Goal: Participate in discussion: Engage in conversation with other users on a specific topic

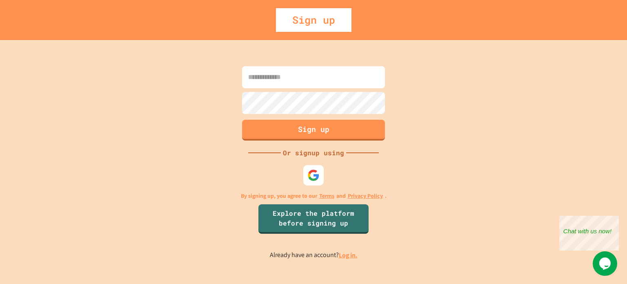
click at [343, 73] on input at bounding box center [313, 77] width 143 height 22
type input "**********"
click at [428, 109] on div "**********" at bounding box center [313, 162] width 627 height 244
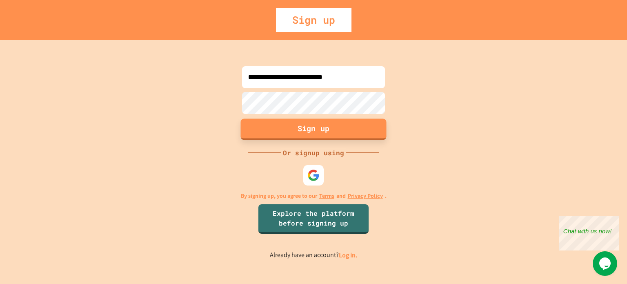
click at [338, 133] on button "Sign up" at bounding box center [314, 128] width 146 height 21
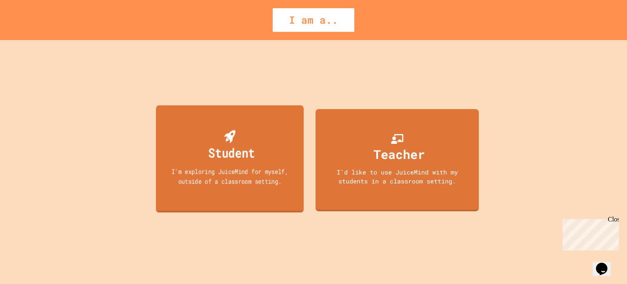
click at [257, 163] on div "Student I'm exploring JuiceMind for myself, outside of a classroom setting." at bounding box center [230, 158] width 148 height 107
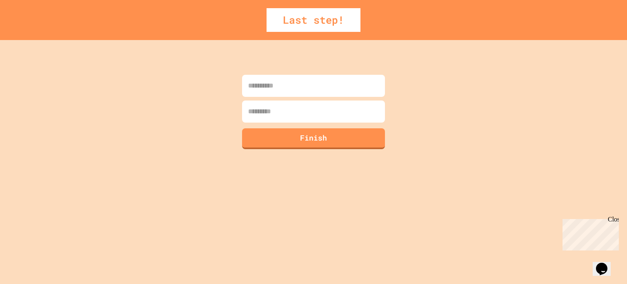
click at [293, 85] on input at bounding box center [313, 86] width 143 height 22
type input "*****"
click at [280, 111] on input at bounding box center [313, 111] width 143 height 22
type input "******"
click at [292, 139] on button "Finish" at bounding box center [314, 137] width 146 height 21
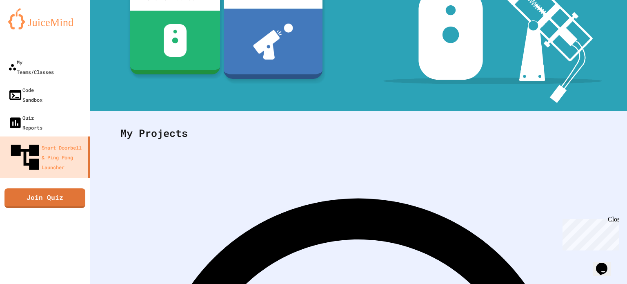
scroll to position [119, 0]
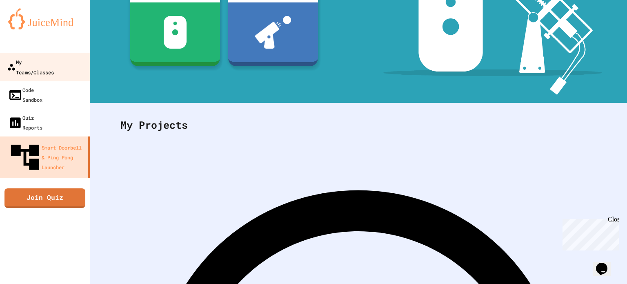
click at [38, 62] on div "My Teams/Classes" at bounding box center [30, 67] width 47 height 20
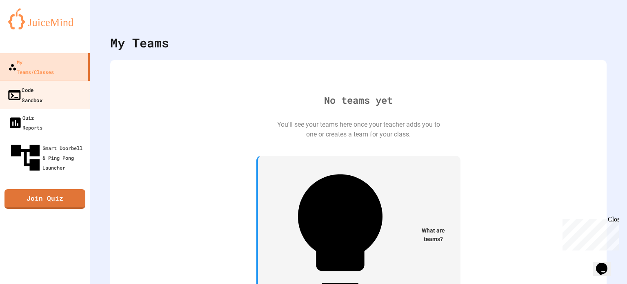
click at [39, 84] on div "Code Sandbox" at bounding box center [24, 94] width 35 height 20
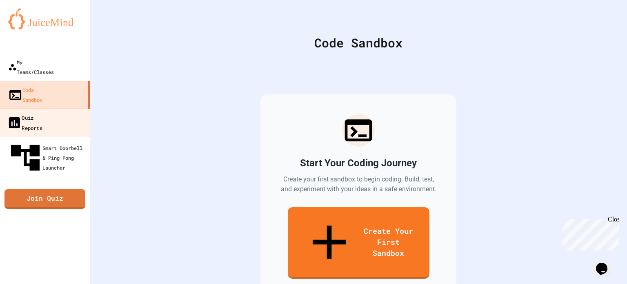
click at [38, 112] on div "Quiz Reports" at bounding box center [24, 122] width 35 height 20
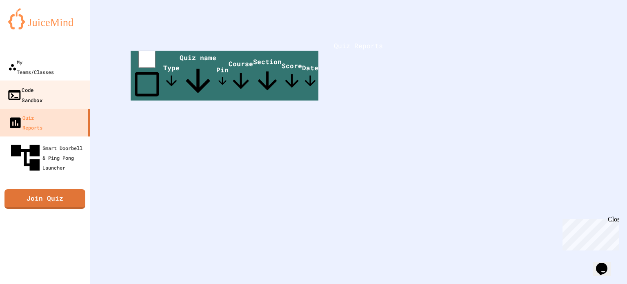
click at [33, 84] on div "Code Sandbox" at bounding box center [24, 94] width 35 height 20
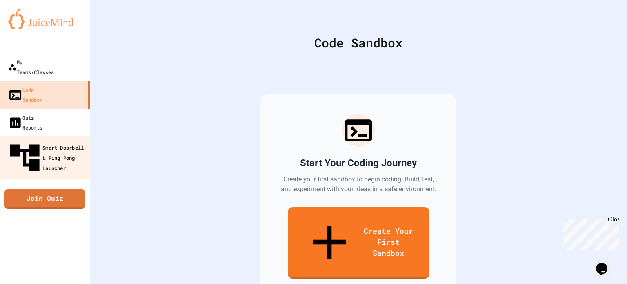
click at [37, 140] on div "Smart Doorbell & Ping Pong Launcher" at bounding box center [47, 157] width 81 height 35
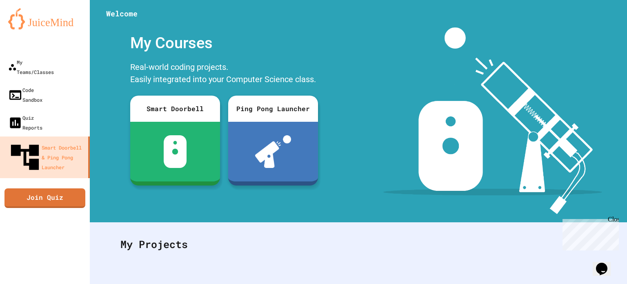
click at [118, 159] on div "My Courses Real-world coding projects. Easily integrated into your Computer Sci…" at bounding box center [224, 120] width 268 height 186
click at [54, 61] on div "My Teams/Classes" at bounding box center [30, 67] width 47 height 20
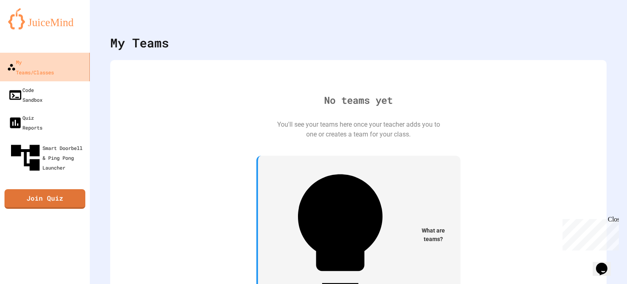
click at [73, 55] on link "My Teams/Classes" at bounding box center [45, 67] width 93 height 29
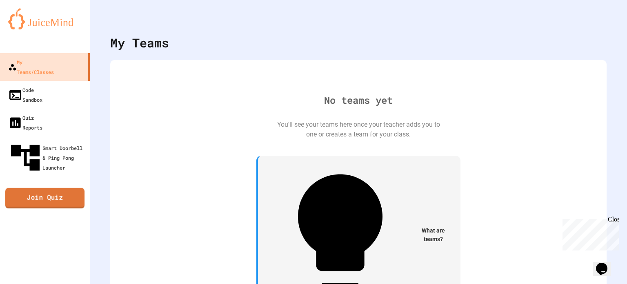
click at [66, 188] on link "Join Quiz" at bounding box center [44, 198] width 79 height 20
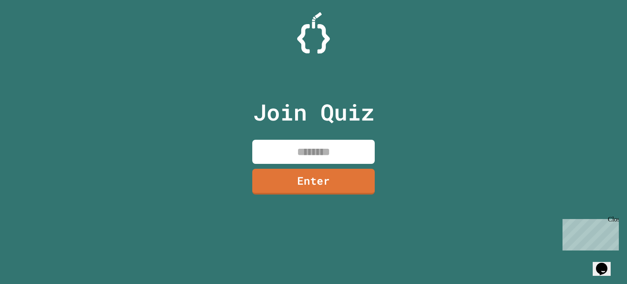
click at [267, 147] on input at bounding box center [313, 152] width 122 height 24
type input "********"
click at [285, 178] on link "Enter" at bounding box center [313, 180] width 118 height 27
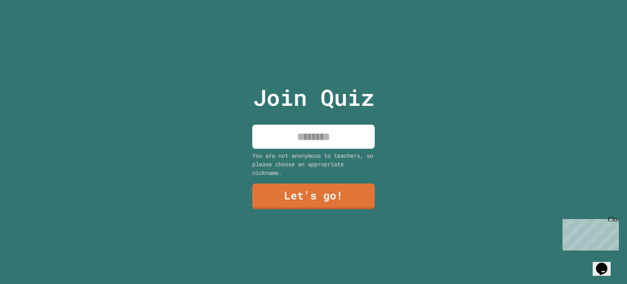
click at [291, 134] on input at bounding box center [313, 136] width 122 height 24
type input "*"
type input "*****"
click at [341, 199] on link "Let's go!" at bounding box center [313, 195] width 121 height 27
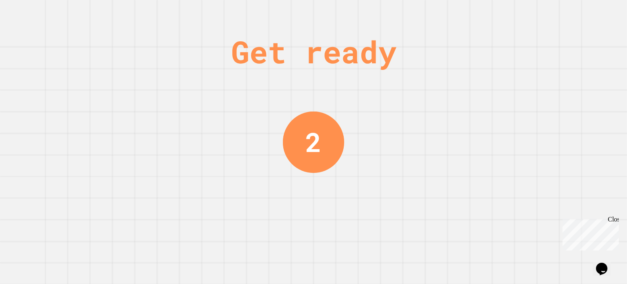
click at [367, 140] on div "Get ready 2" at bounding box center [313, 142] width 627 height 284
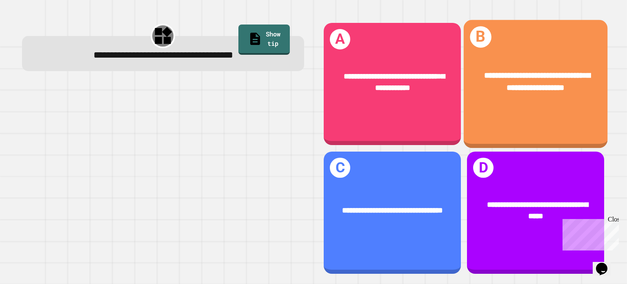
click at [524, 82] on div "**********" at bounding box center [535, 82] width 111 height 24
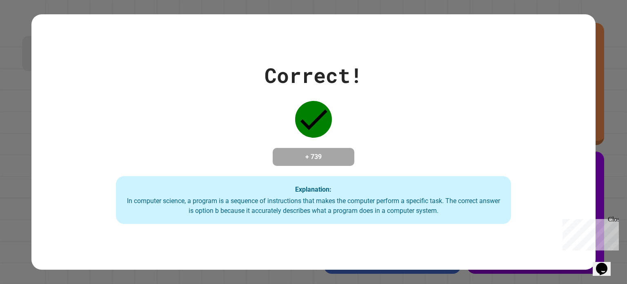
click at [524, 82] on div "Correct! + 739 Explanation: In computer science, a program is a sequence of ins…" at bounding box center [313, 142] width 564 height 164
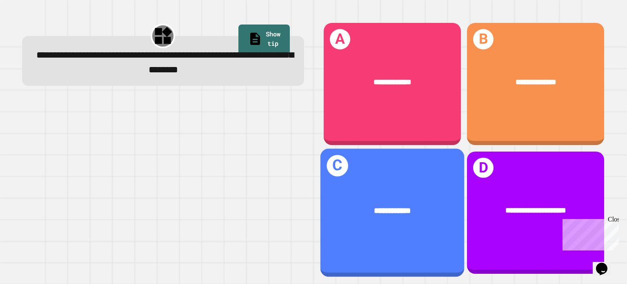
click at [422, 192] on div "**********" at bounding box center [392, 210] width 144 height 44
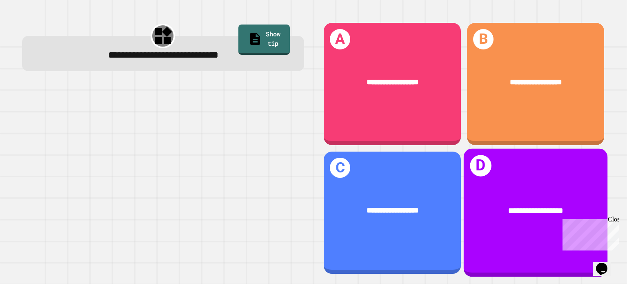
click at [504, 195] on div "**********" at bounding box center [535, 210] width 144 height 44
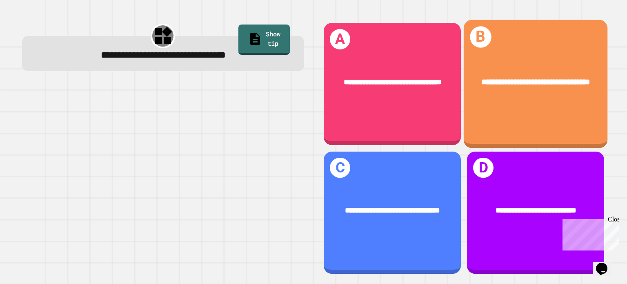
click at [486, 102] on div "**********" at bounding box center [535, 82] width 144 height 44
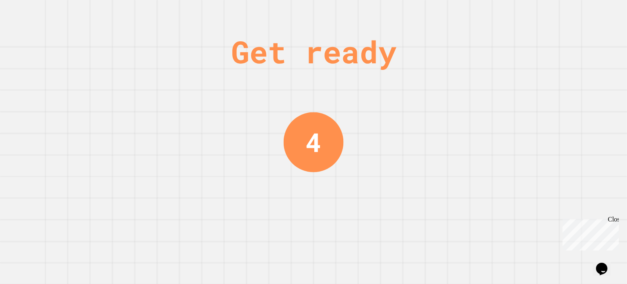
click at [395, 164] on div "Get ready 4" at bounding box center [313, 142] width 627 height 284
click at [395, 164] on div "Get ready 2" at bounding box center [313, 142] width 627 height 284
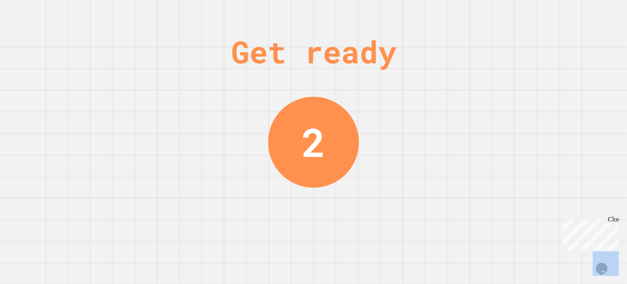
click at [395, 164] on div "Get ready 2" at bounding box center [313, 142] width 627 height 284
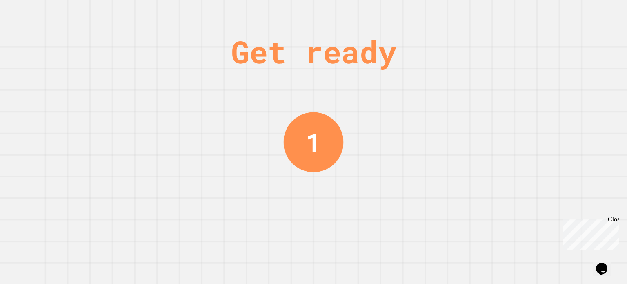
click at [339, 127] on div "1" at bounding box center [314, 142] width 60 height 60
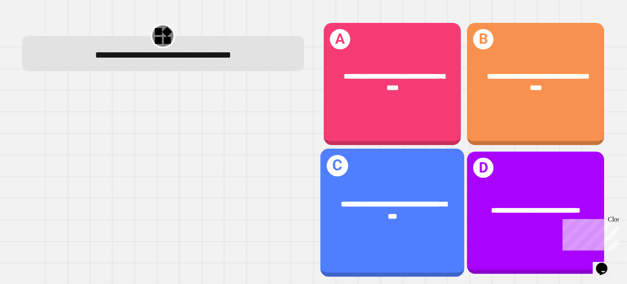
click at [389, 192] on div "**********" at bounding box center [392, 210] width 144 height 56
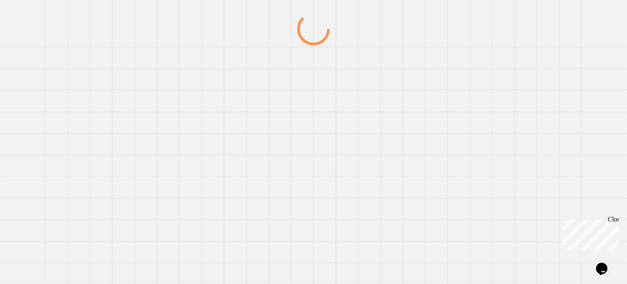
click at [389, 192] on div at bounding box center [314, 148] width 602 height 271
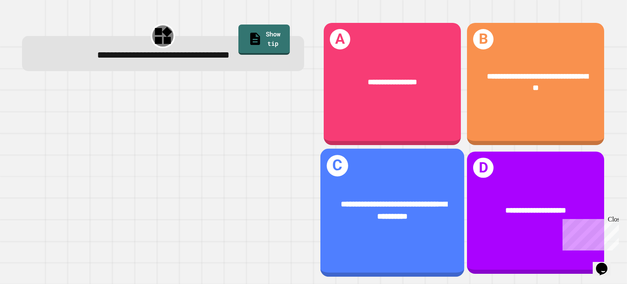
click at [374, 208] on span "**********" at bounding box center [394, 210] width 106 height 20
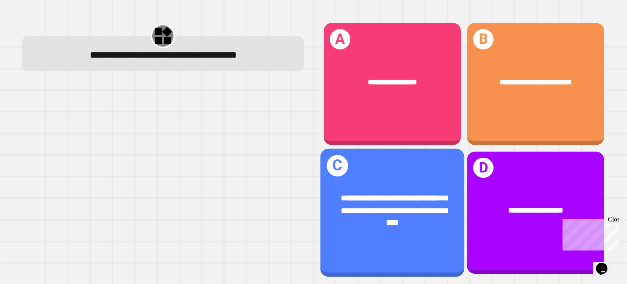
click at [364, 224] on span "**********" at bounding box center [394, 209] width 106 height 32
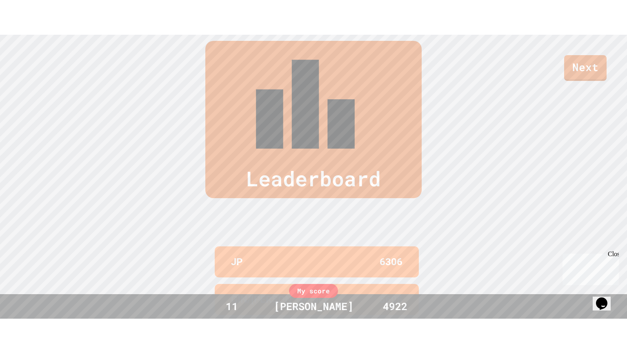
scroll to position [336, 0]
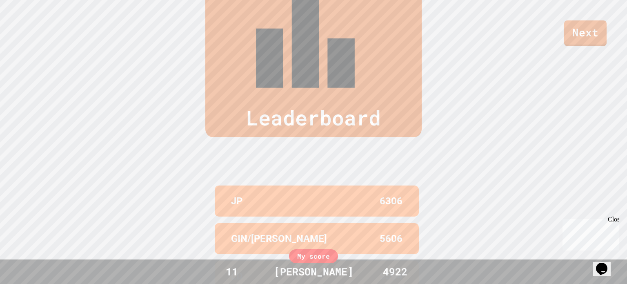
click at [552, 54] on div "Leaderboard JP 6306 GIN/[PERSON_NAME] 5606 LD 5594 [PERSON_NAME] 5427 [PERSON_N…" at bounding box center [313, 174] width 627 height 455
click at [577, 42] on link "Next" at bounding box center [585, 32] width 42 height 27
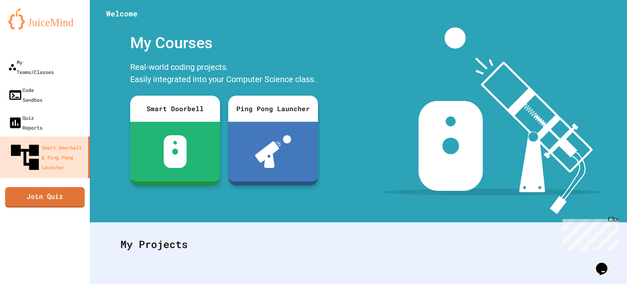
click at [53, 186] on link "Join Quiz" at bounding box center [45, 196] width 80 height 20
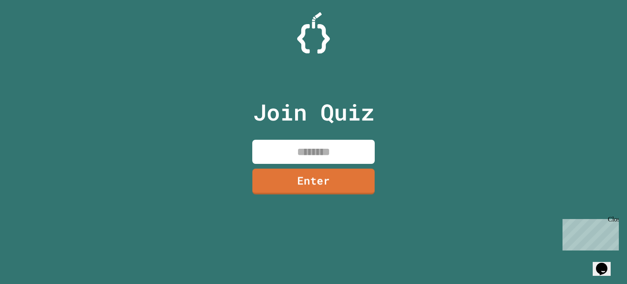
click at [269, 149] on input at bounding box center [313, 152] width 122 height 24
type input "********"
click at [293, 191] on link "Enter" at bounding box center [313, 180] width 119 height 27
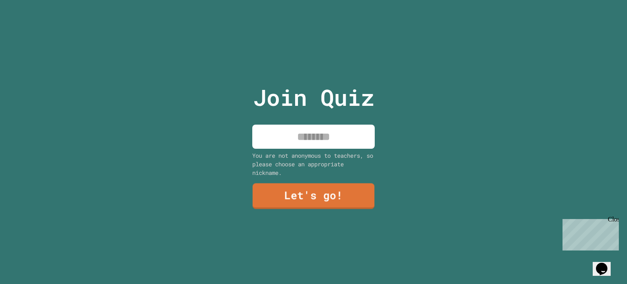
click at [283, 134] on input at bounding box center [313, 136] width 122 height 24
type input "*****"
click at [335, 141] on input "*****" at bounding box center [313, 136] width 122 height 24
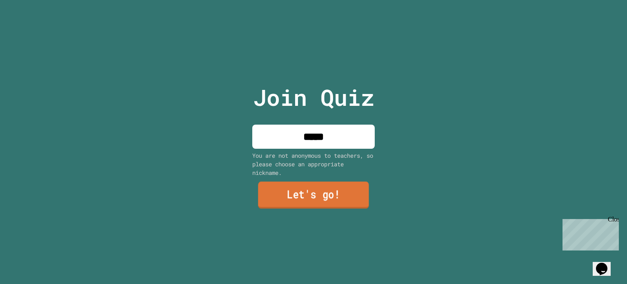
click at [329, 201] on link "Let's go!" at bounding box center [313, 195] width 111 height 27
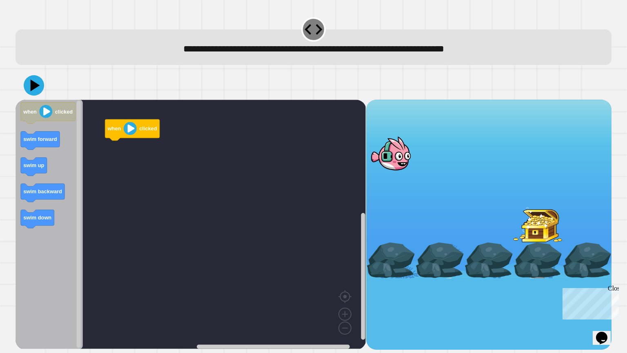
click at [134, 126] on image "Blockly Workspace" at bounding box center [130, 128] width 13 height 13
click at [129, 129] on image "Blockly Workspace" at bounding box center [130, 128] width 13 height 13
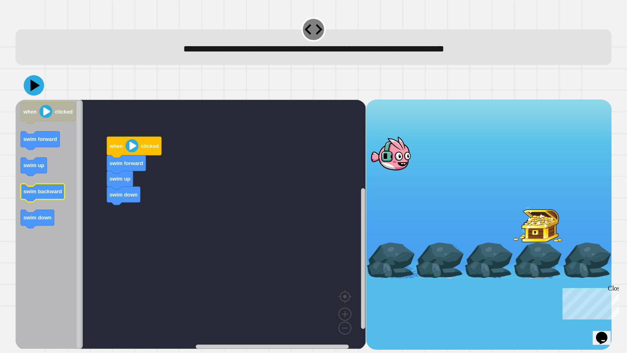
click at [57, 193] on text "swim backward" at bounding box center [43, 191] width 39 height 6
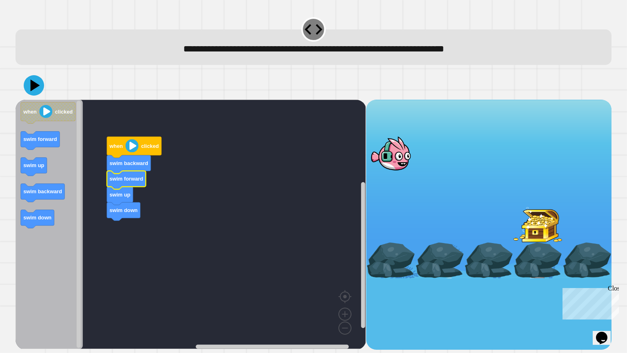
click at [131, 146] on image "Blockly Workspace" at bounding box center [132, 145] width 13 height 13
click at [133, 147] on image "Blockly Workspace" at bounding box center [132, 145] width 13 height 13
click at [131, 142] on image "Blockly Workspace" at bounding box center [132, 145] width 13 height 13
click at [44, 112] on image "Blockly Workspace" at bounding box center [46, 111] width 13 height 13
click at [44, 111] on image "Blockly Workspace" at bounding box center [46, 111] width 13 height 13
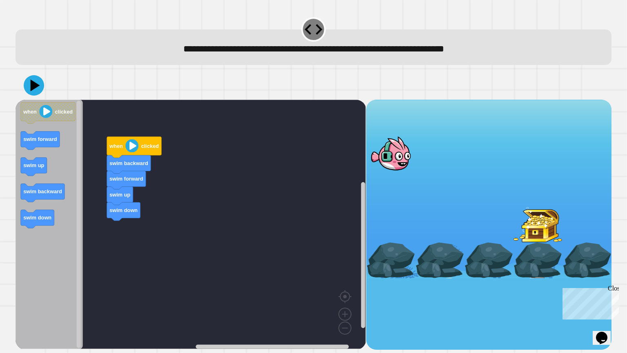
click at [131, 148] on image "Blockly Workspace" at bounding box center [132, 145] width 13 height 13
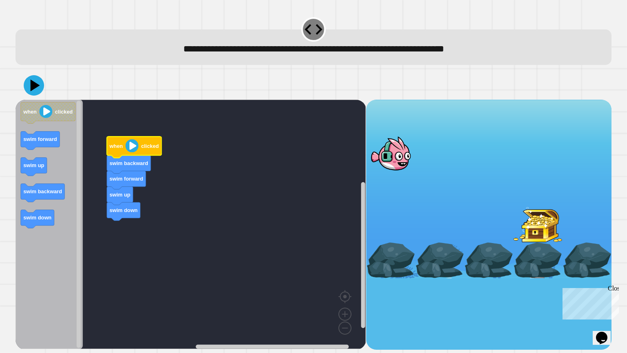
click at [131, 148] on image "Blockly Workspace" at bounding box center [132, 145] width 13 height 13
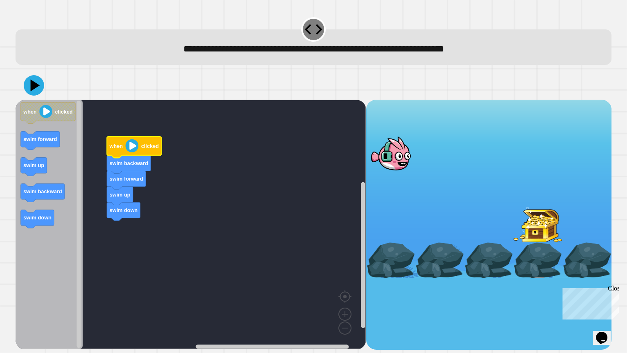
click at [131, 148] on image "Blockly Workspace" at bounding box center [132, 145] width 13 height 13
click at [128, 142] on image "Blockly Workspace" at bounding box center [132, 145] width 13 height 13
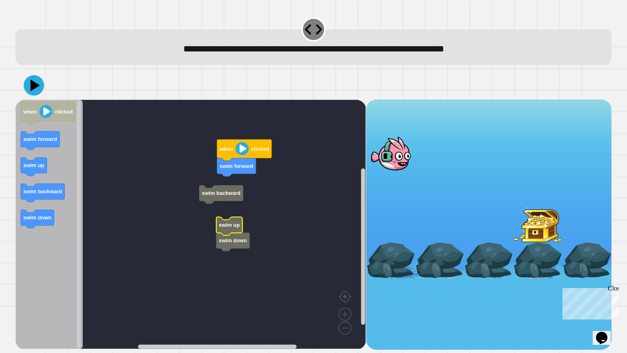
click at [139, 230] on rect "Blockly Workspace" at bounding box center [191, 224] width 350 height 249
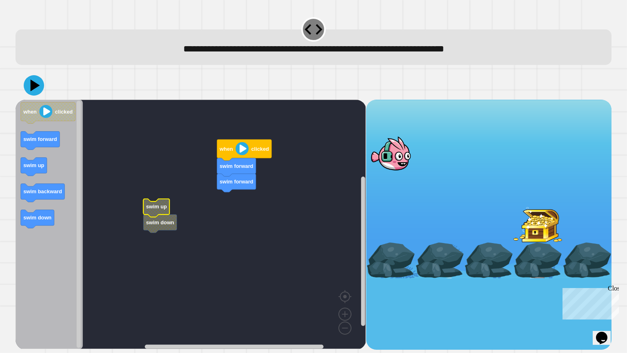
click at [158, 206] on text "swim up" at bounding box center [156, 206] width 21 height 6
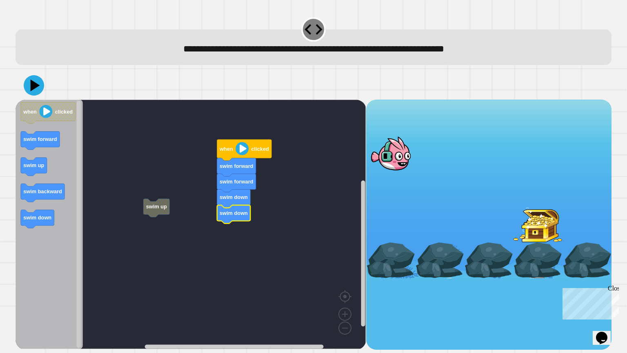
click at [241, 147] on image "Blockly Workspace" at bounding box center [241, 148] width 13 height 13
click at [7, 175] on div "**********" at bounding box center [313, 176] width 627 height 353
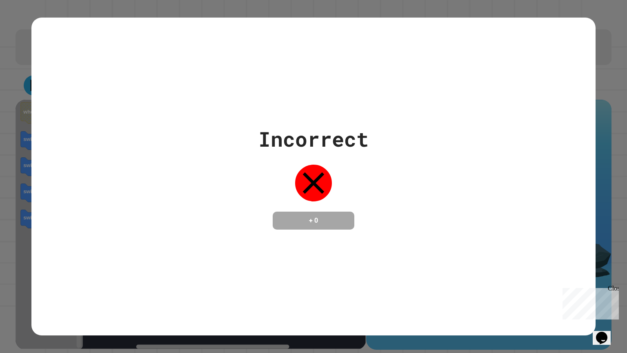
click at [616, 283] on div "Close" at bounding box center [613, 289] width 10 height 10
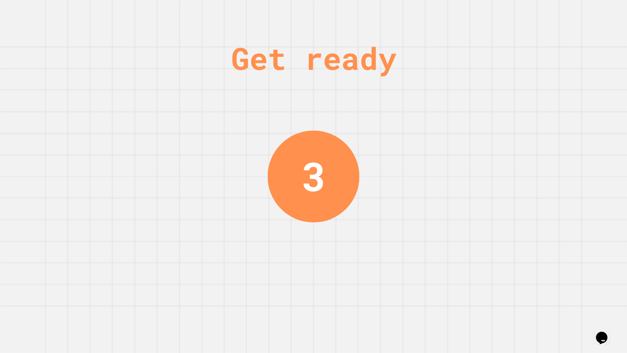
click at [357, 283] on div "Get ready 3" at bounding box center [313, 176] width 627 height 353
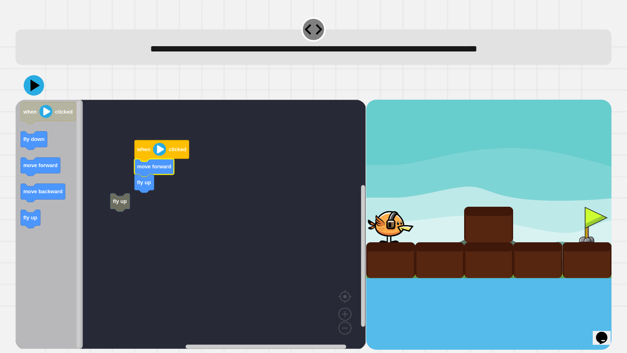
click at [158, 154] on image "Blockly Workspace" at bounding box center [159, 148] width 13 height 13
click at [163, 139] on rect "Blockly Workspace" at bounding box center [191, 224] width 350 height 249
click at [158, 148] on image "Blockly Workspace" at bounding box center [159, 148] width 13 height 13
click at [33, 87] on icon at bounding box center [35, 85] width 11 height 14
click at [54, 149] on icon "Blockly Workspace" at bounding box center [49, 224] width 67 height 249
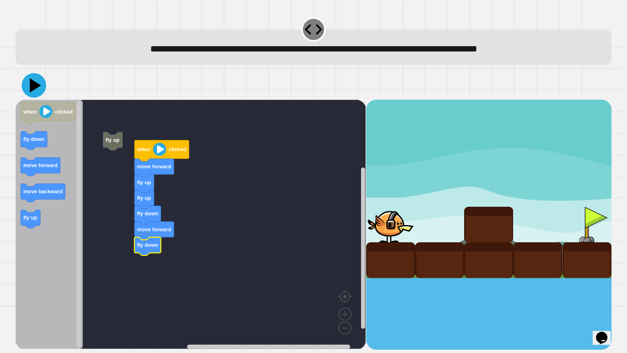
click at [35, 86] on icon at bounding box center [35, 85] width 11 height 14
click at [36, 90] on icon at bounding box center [34, 85] width 24 height 24
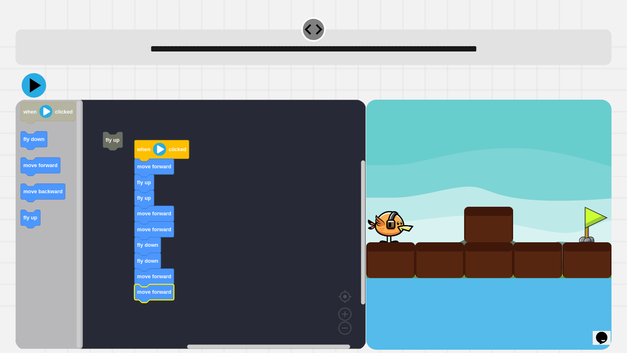
click at [33, 84] on icon at bounding box center [35, 85] width 11 height 14
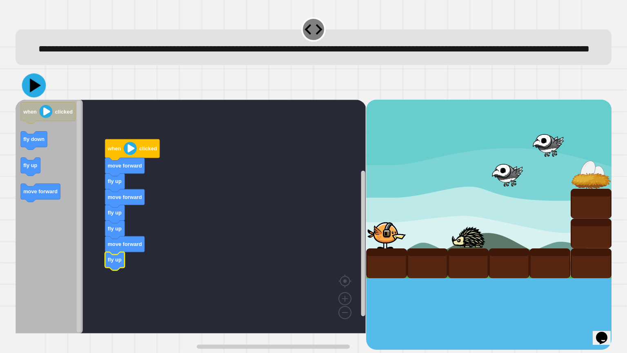
click at [35, 92] on icon at bounding box center [35, 85] width 11 height 14
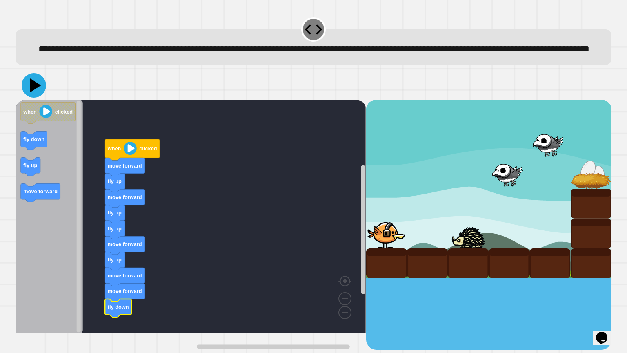
click at [37, 92] on icon at bounding box center [35, 85] width 11 height 14
click at [34, 92] on icon at bounding box center [35, 85] width 11 height 14
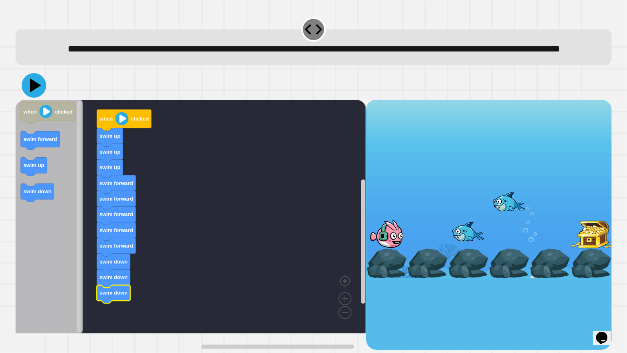
click at [36, 98] on icon at bounding box center [34, 85] width 24 height 24
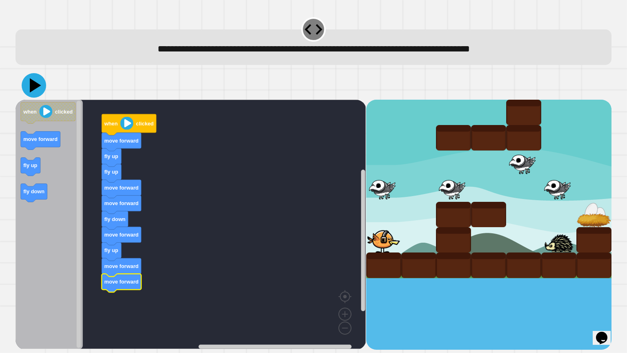
click at [30, 81] on icon at bounding box center [34, 85] width 24 height 24
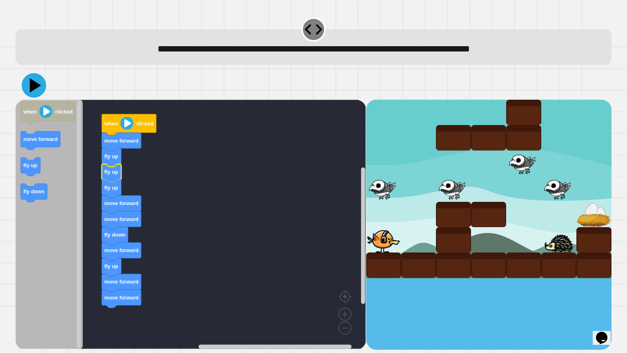
click at [32, 86] on icon at bounding box center [35, 85] width 11 height 14
click at [34, 89] on icon at bounding box center [35, 85] width 11 height 14
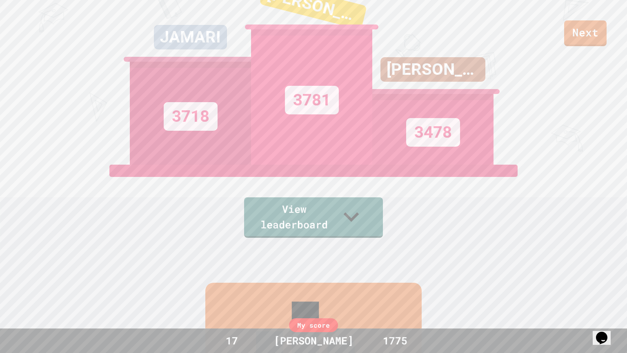
scroll to position [104, 0]
